Goal: Entertainment & Leisure: Consume media (video, audio)

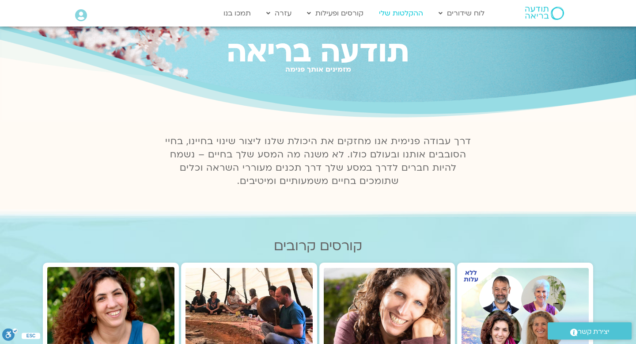
click at [405, 16] on link "ההקלטות שלי" at bounding box center [400, 13] width 53 height 17
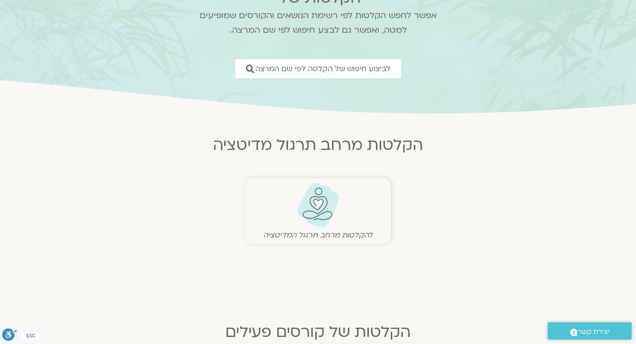
scroll to position [88, 0]
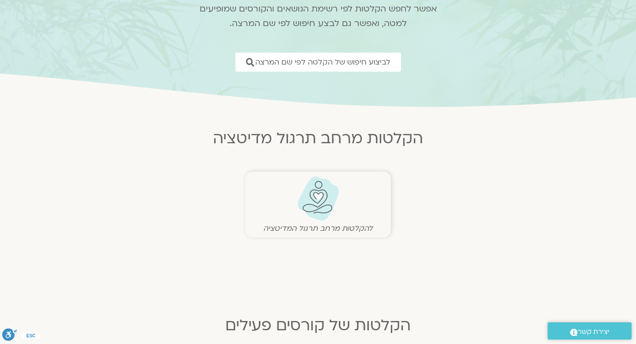
click at [329, 200] on img at bounding box center [318, 198] width 44 height 45
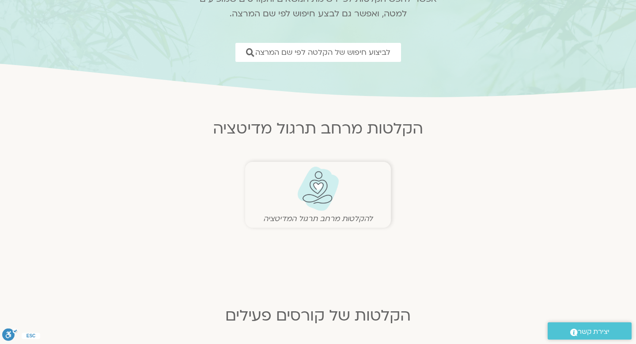
scroll to position [98, 0]
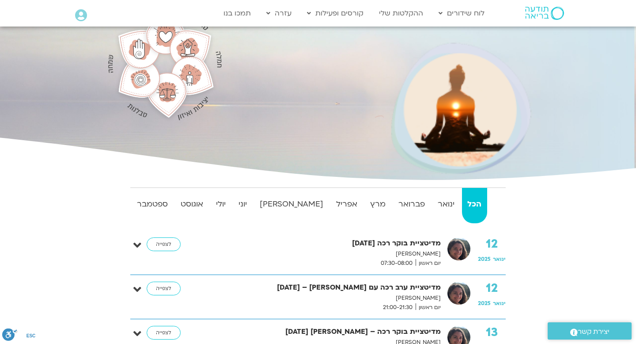
scroll to position [77, 0]
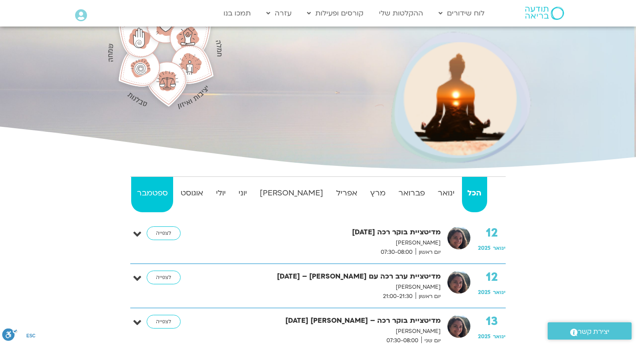
click at [168, 194] on strong "ספטמבר" at bounding box center [152, 192] width 42 height 13
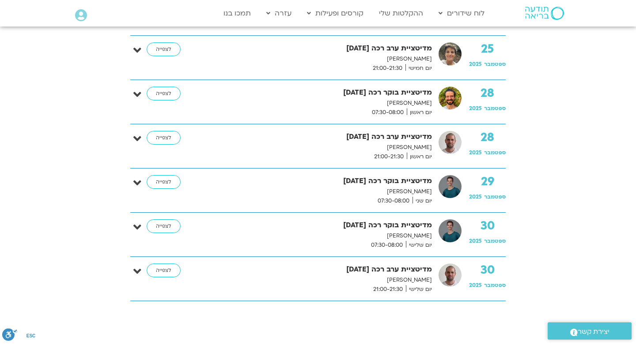
scroll to position [1408, 0]
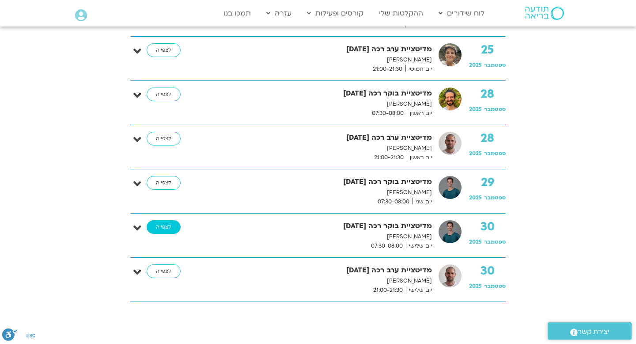
click at [152, 226] on link "לצפייה" at bounding box center [164, 227] width 34 height 14
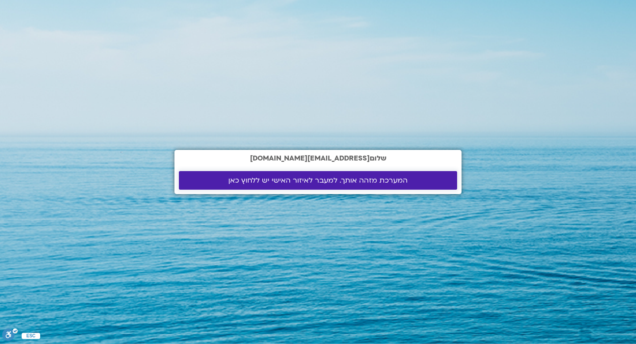
click at [372, 180] on span "המערכת מזהה אותך. למעבר לאיזור האישי יש ללחוץ כאן" at bounding box center [317, 180] width 179 height 8
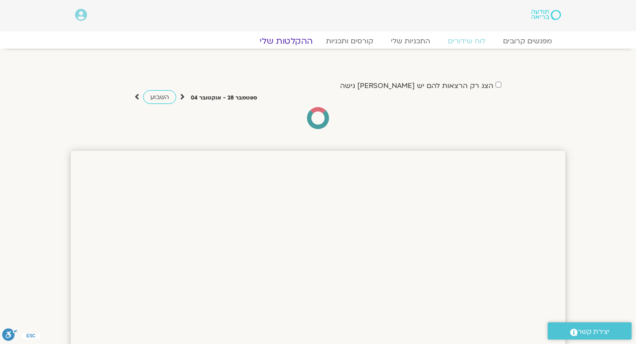
click at [278, 45] on link "ההקלטות שלי" at bounding box center [286, 41] width 74 height 11
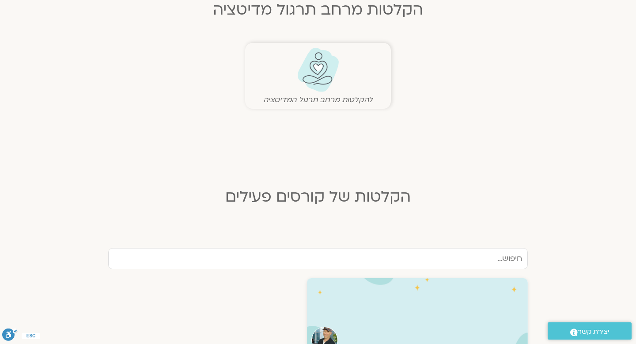
scroll to position [223, 0]
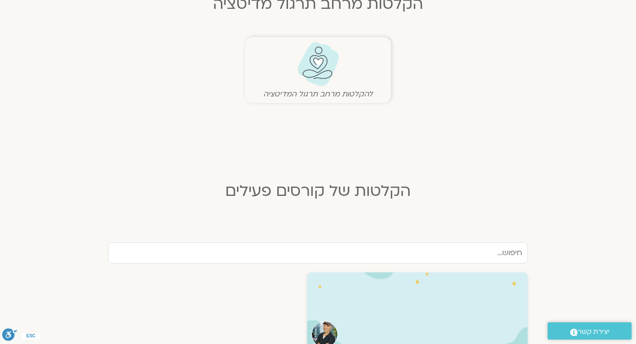
click at [311, 51] on img at bounding box center [318, 64] width 44 height 45
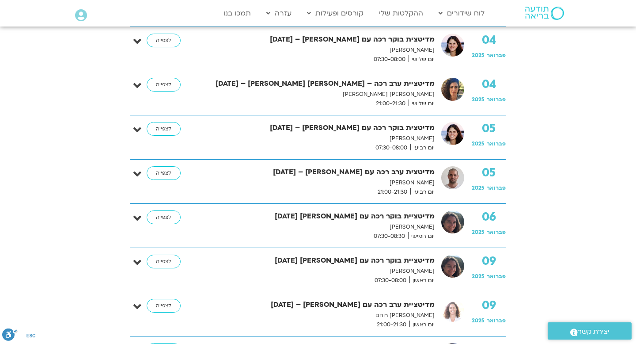
scroll to position [1244, 0]
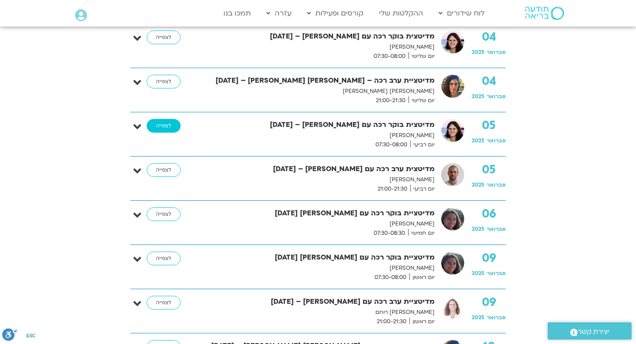
click at [154, 125] on link "לצפייה" at bounding box center [164, 126] width 34 height 14
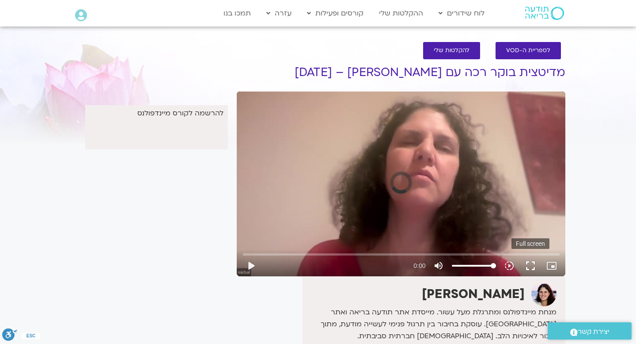
click at [527, 267] on button "fullscreen" at bounding box center [530, 265] width 21 height 21
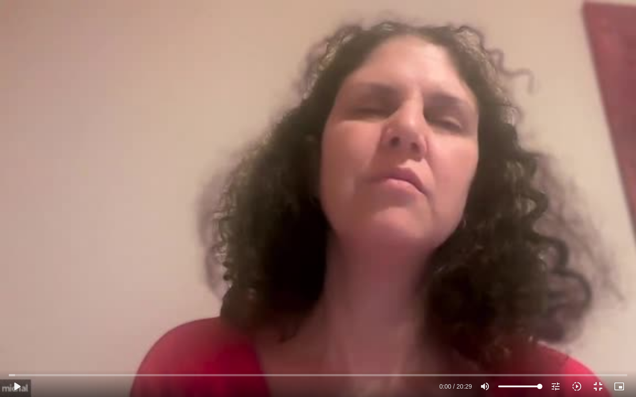
click at [522, 285] on div "Skip Ad play_arrow 0:00 / 20:29 volume_up Mute tune Resolution Auto 360p slow_m…" at bounding box center [318, 198] width 636 height 397
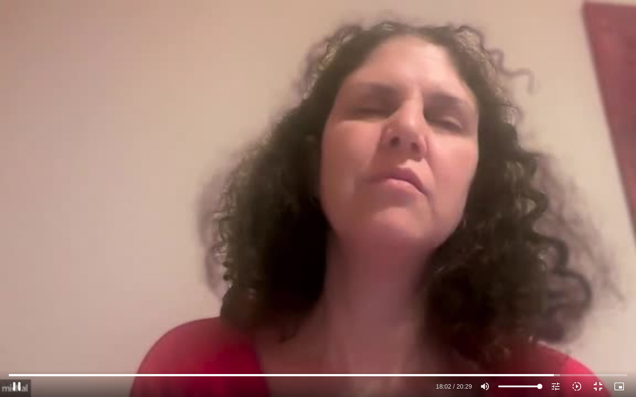
click at [479, 180] on div "Skip Ad pause 18:02 / 20:29 volume_up Mute tune Resolution Auto 360p slow_motio…" at bounding box center [318, 198] width 636 height 397
type input "1083.040762"
click at [601, 343] on button "fullscreen_exit" at bounding box center [597, 386] width 21 height 21
